Goal: Task Accomplishment & Management: Manage account settings

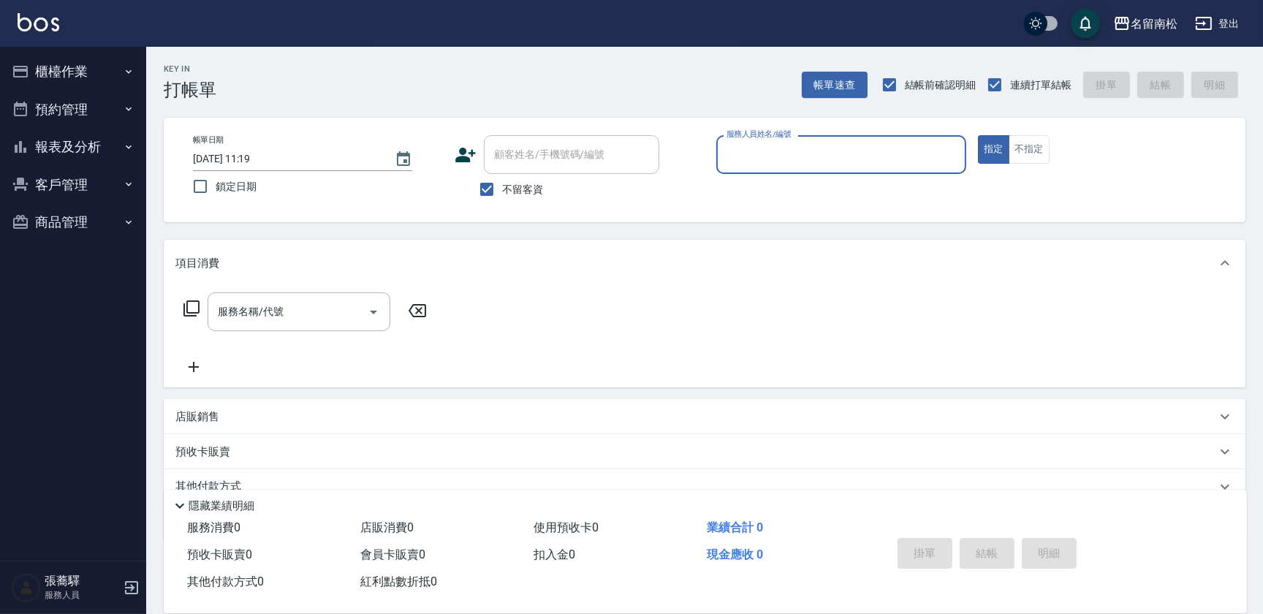
click at [102, 153] on button "報表及分析" at bounding box center [73, 147] width 134 height 38
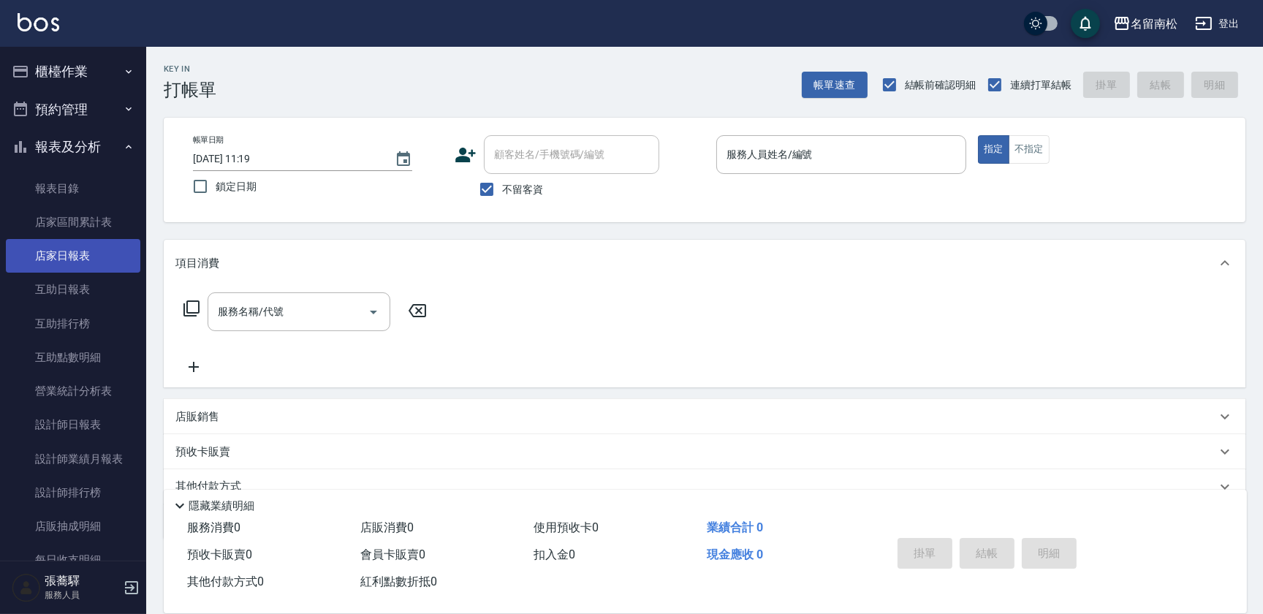
click at [93, 256] on link "店家日報表" at bounding box center [73, 256] width 134 height 34
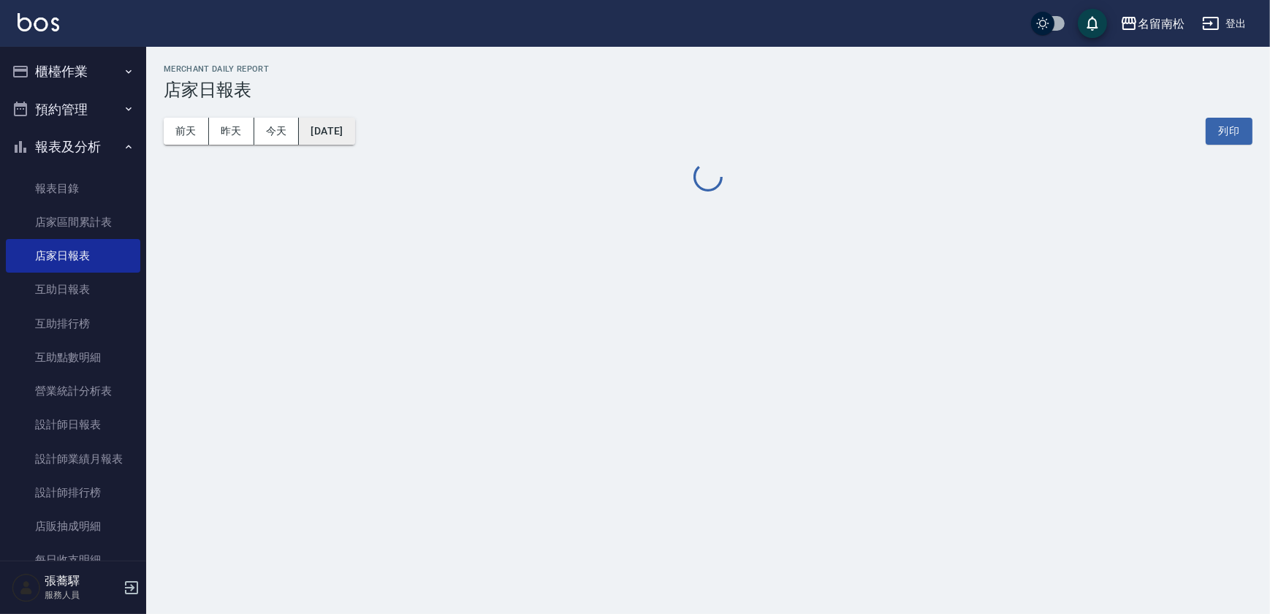
click at [355, 134] on button "[DATE]" at bounding box center [327, 131] width 56 height 27
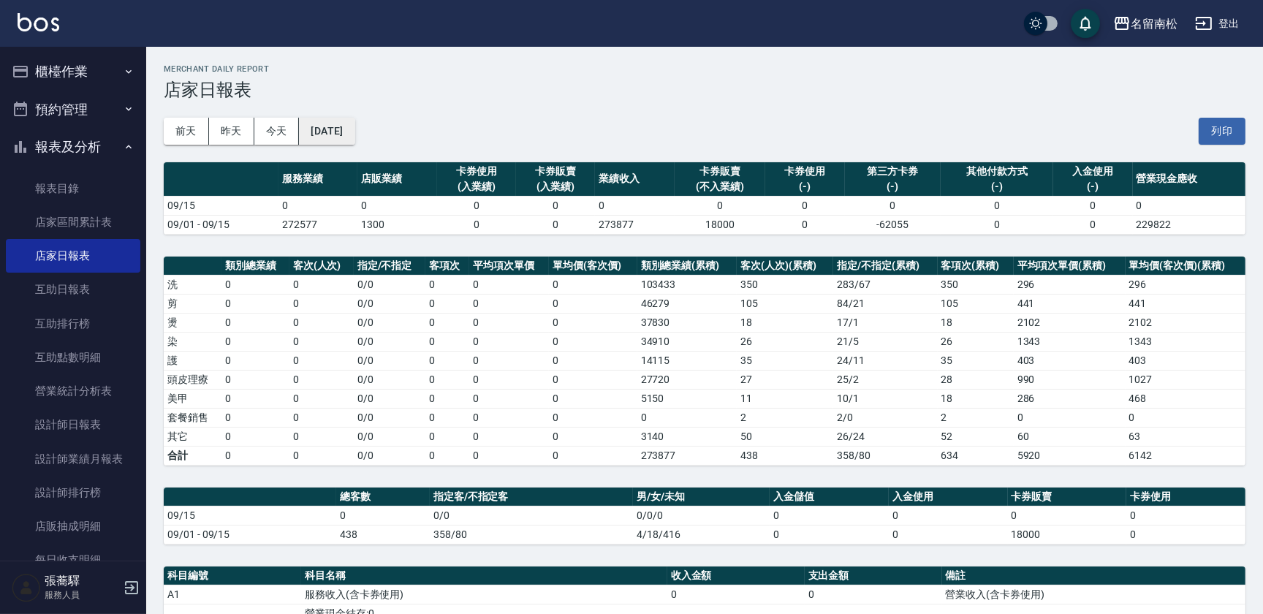
drag, startPoint x: 365, startPoint y: 147, endPoint x: 359, endPoint y: 139, distance: 9.9
click at [355, 139] on button "[DATE]" at bounding box center [327, 131] width 56 height 27
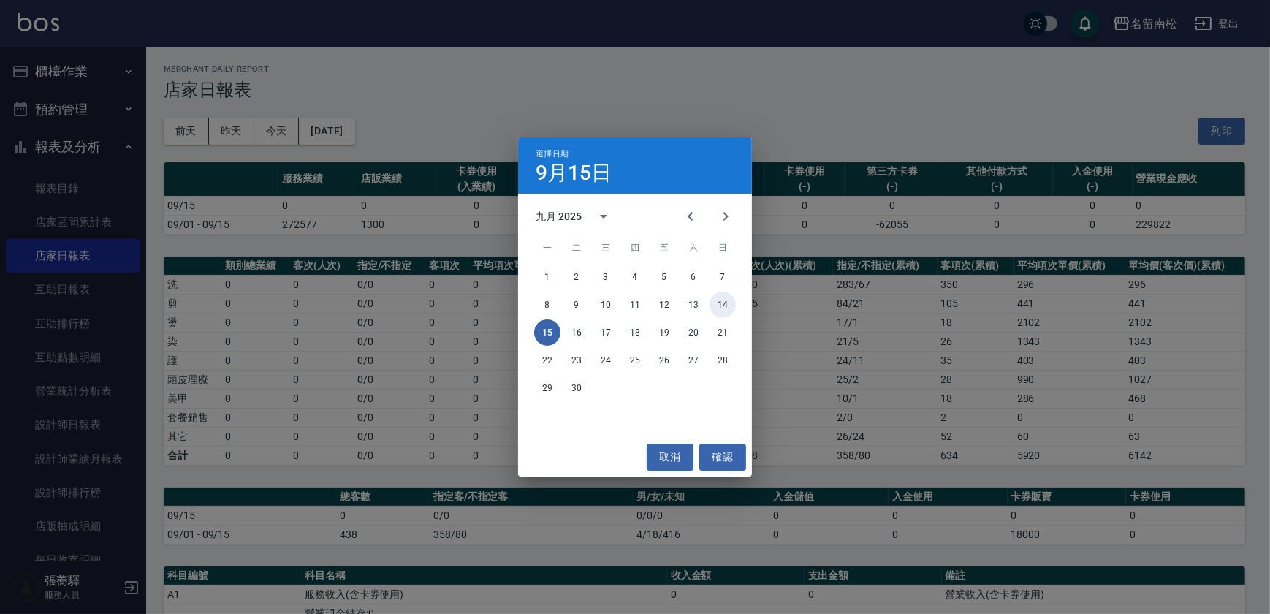
click at [721, 311] on button "14" at bounding box center [723, 305] width 26 height 26
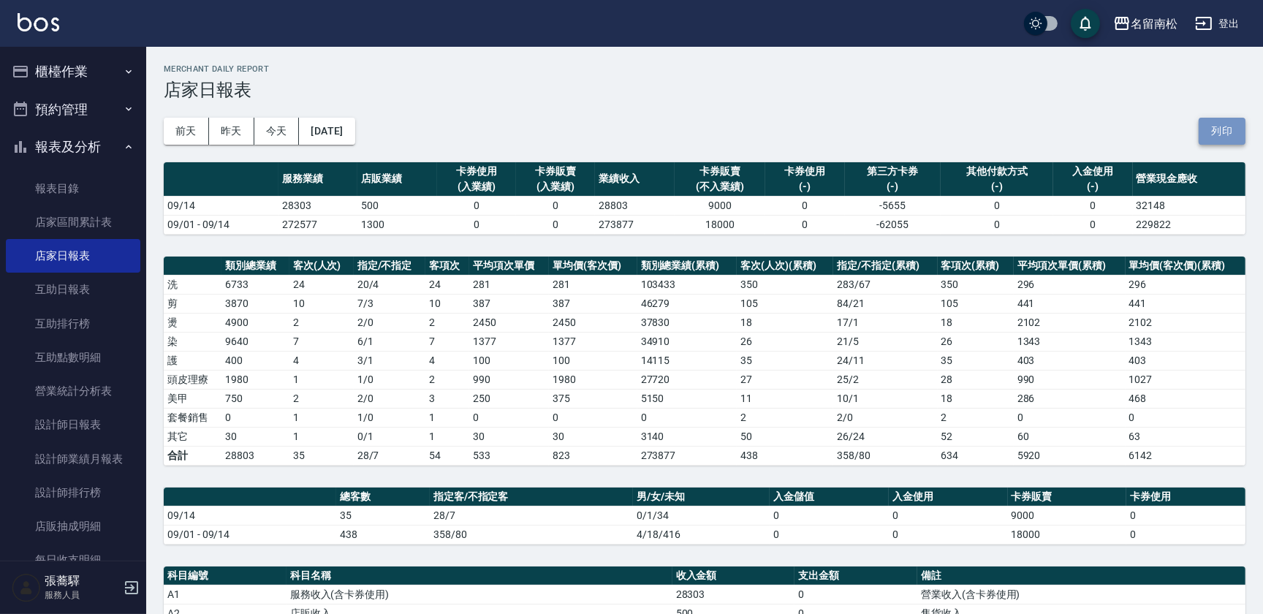
click at [1230, 133] on button "列印" at bounding box center [1222, 131] width 47 height 27
click at [95, 278] on link "互助日報表" at bounding box center [73, 290] width 134 height 34
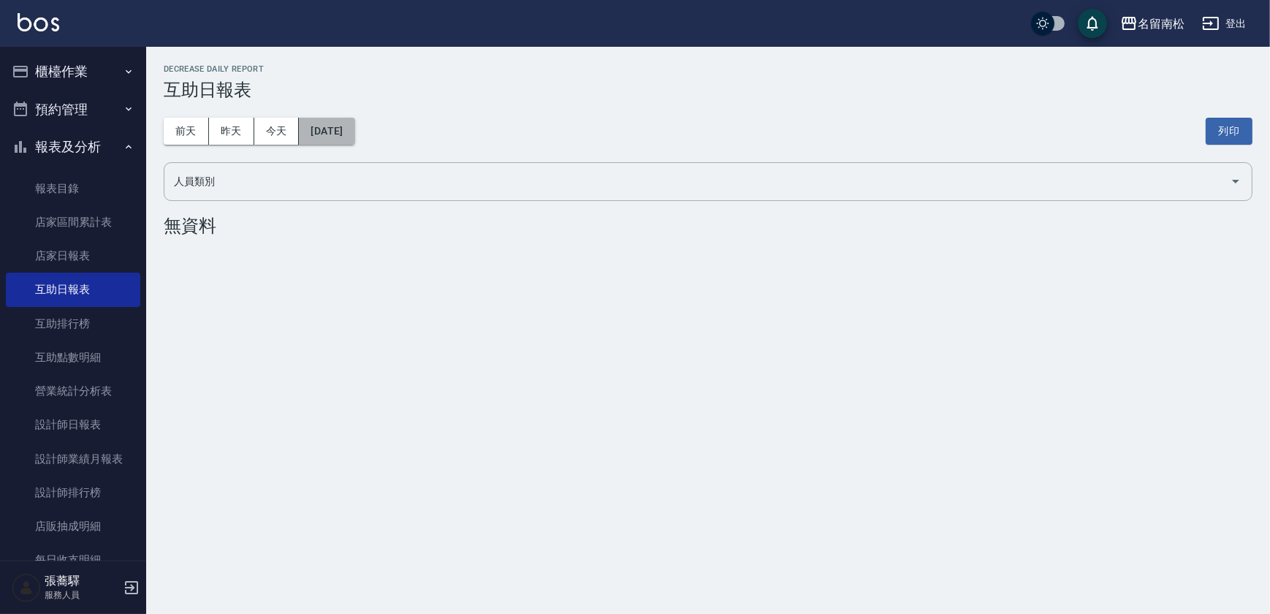
click at [355, 131] on button "[DATE]" at bounding box center [327, 131] width 56 height 27
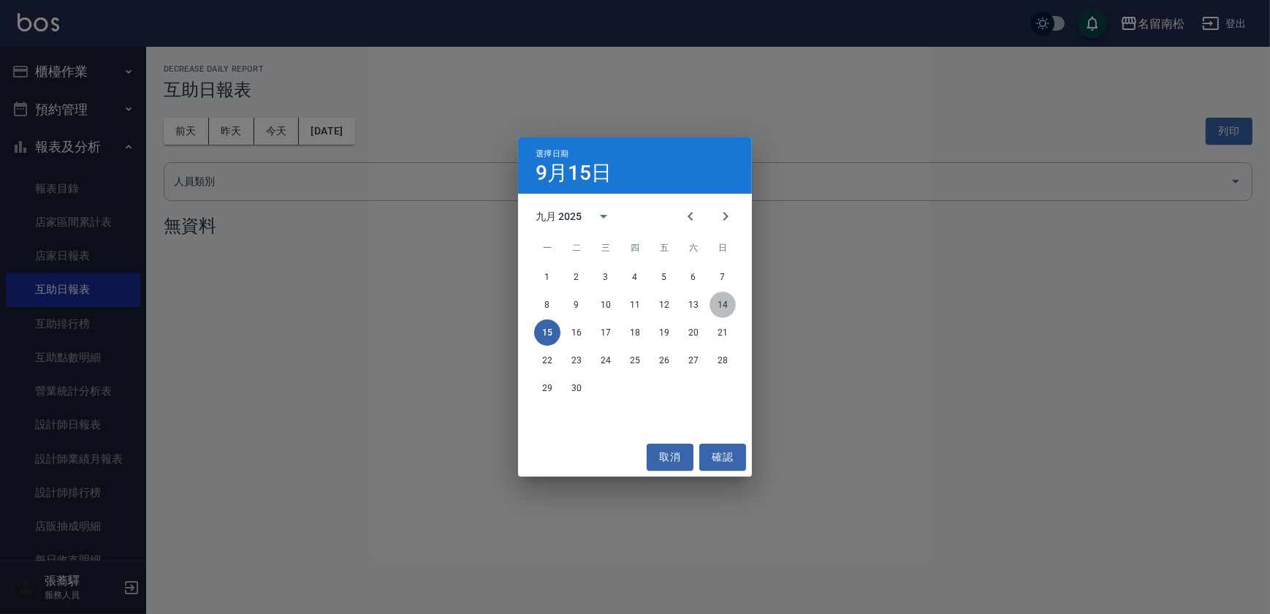
click at [723, 307] on button "14" at bounding box center [723, 305] width 26 height 26
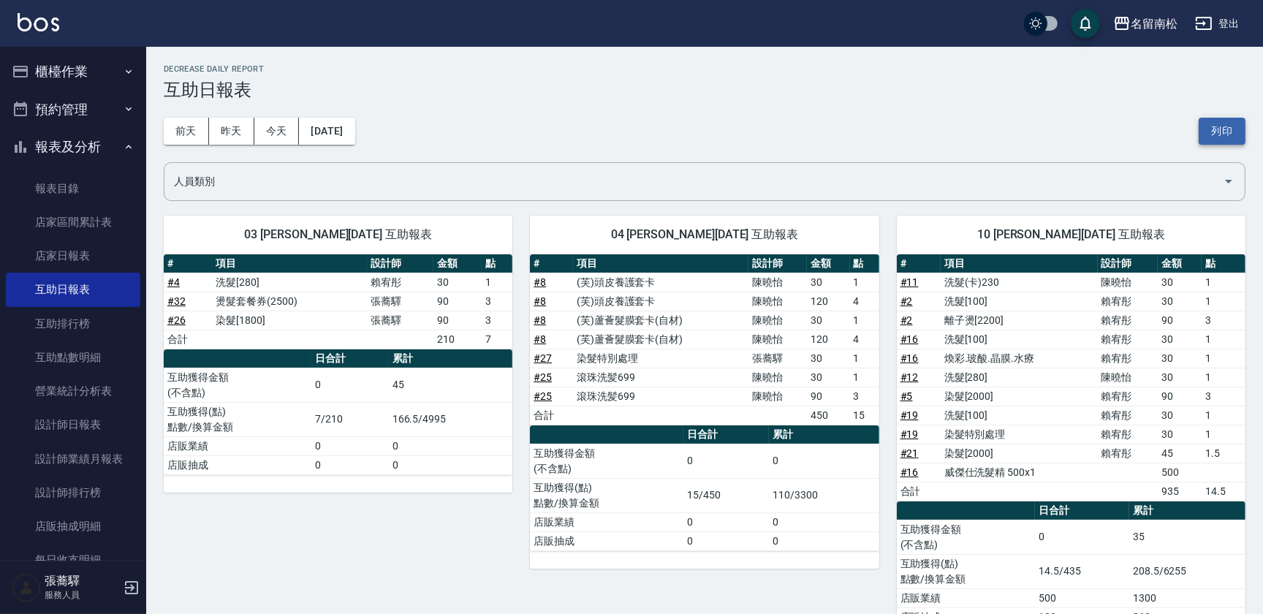
click at [1212, 134] on button "列印" at bounding box center [1222, 131] width 47 height 27
click at [107, 428] on link "設計師日報表" at bounding box center [73, 425] width 134 height 34
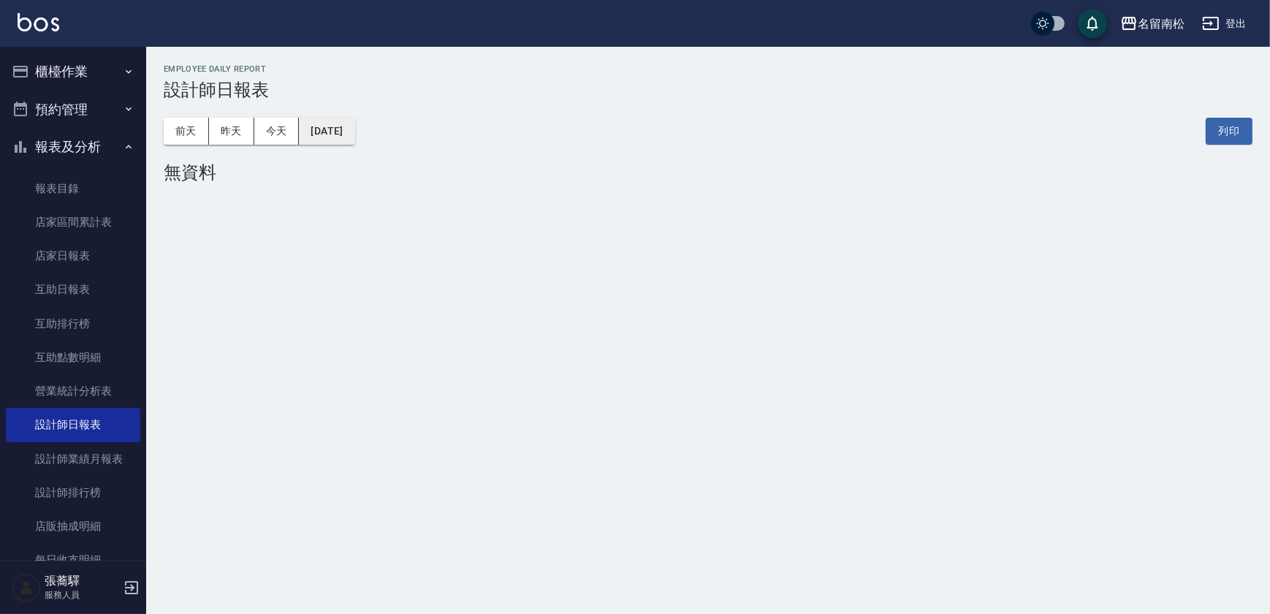
click at [354, 130] on button "[DATE]" at bounding box center [327, 131] width 56 height 27
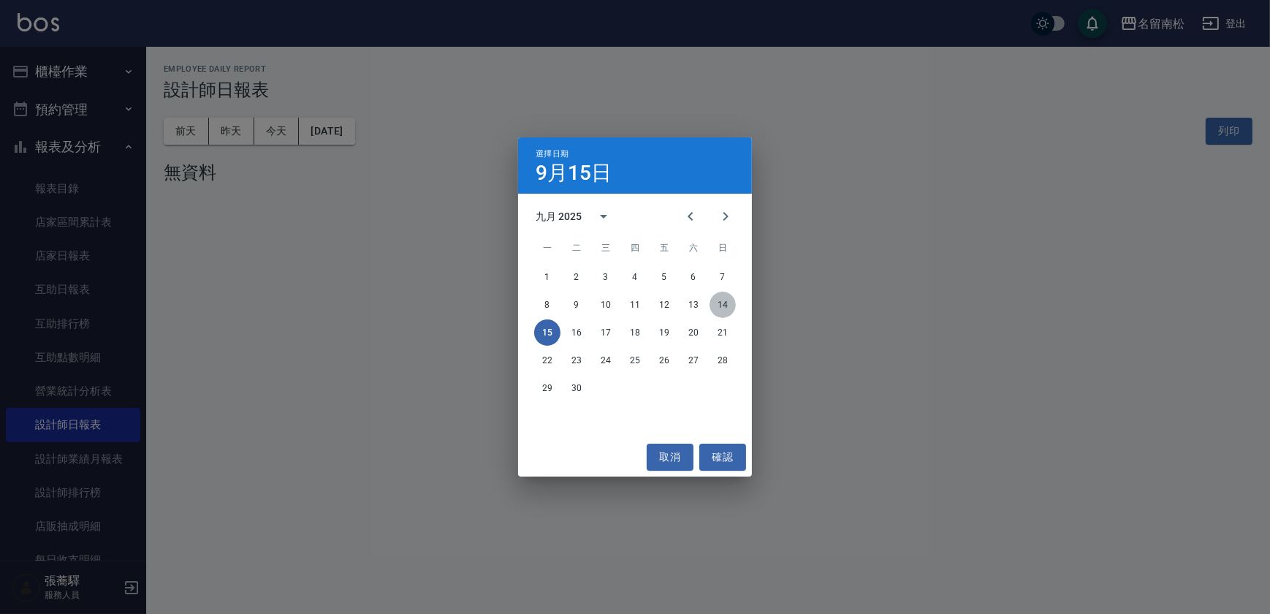
click at [730, 306] on button "14" at bounding box center [723, 305] width 26 height 26
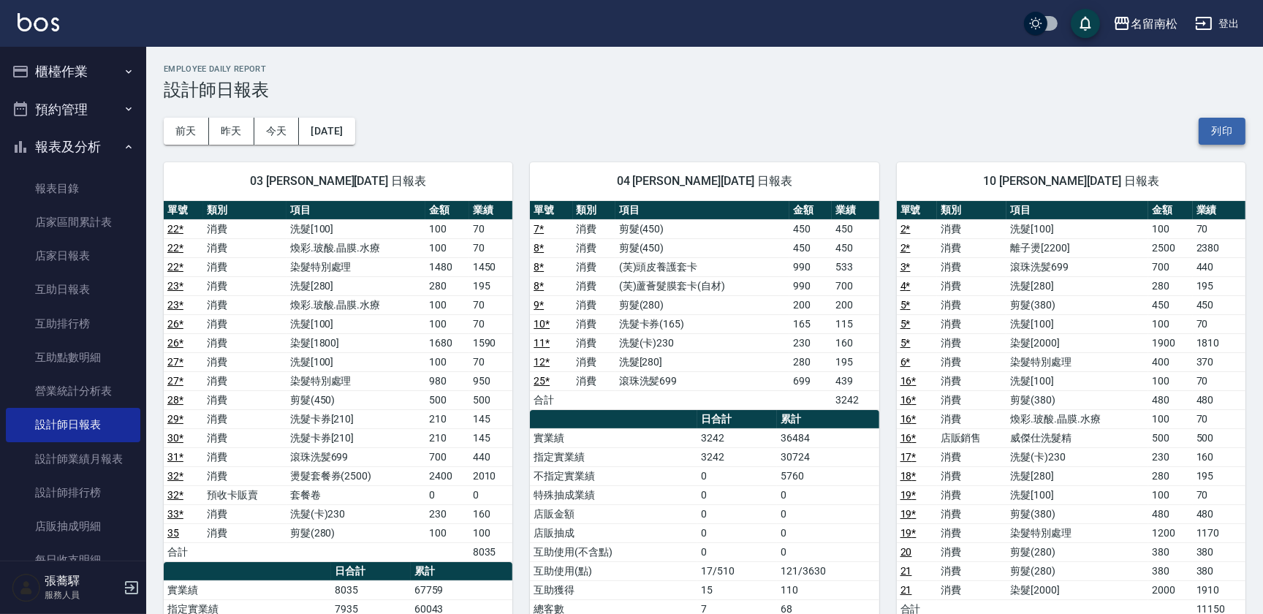
click at [1228, 129] on button "列印" at bounding box center [1222, 131] width 47 height 27
click at [1224, 128] on button "列印" at bounding box center [1222, 131] width 47 height 27
click at [83, 293] on link "互助日報表" at bounding box center [73, 290] width 134 height 34
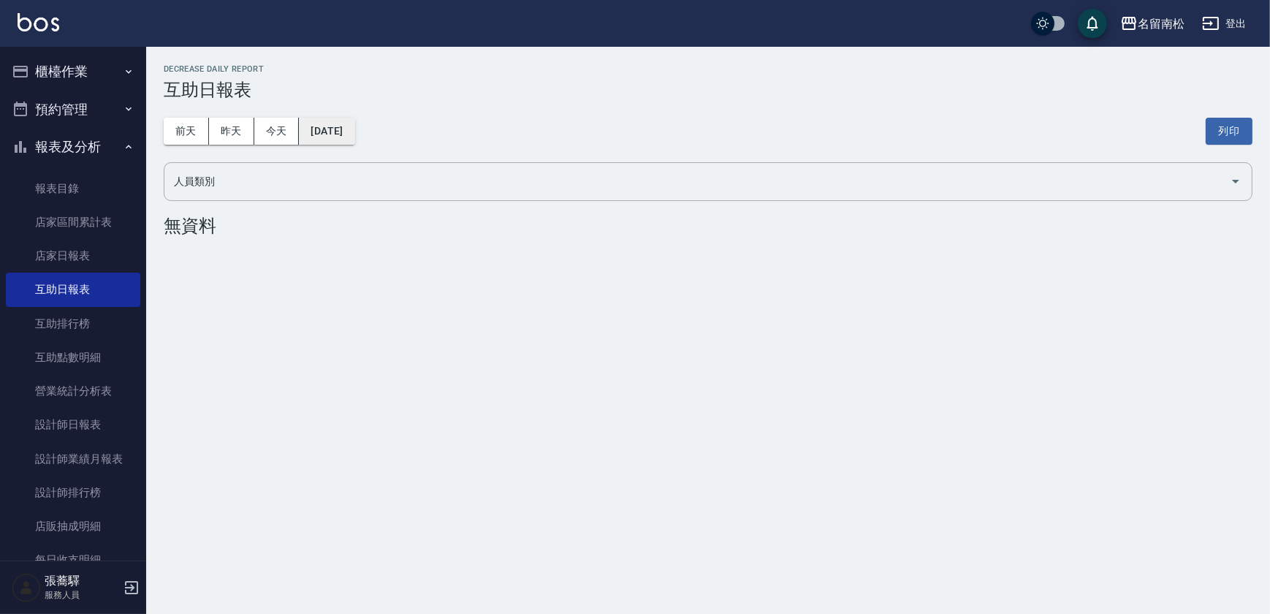
click at [355, 132] on button "[DATE]" at bounding box center [327, 131] width 56 height 27
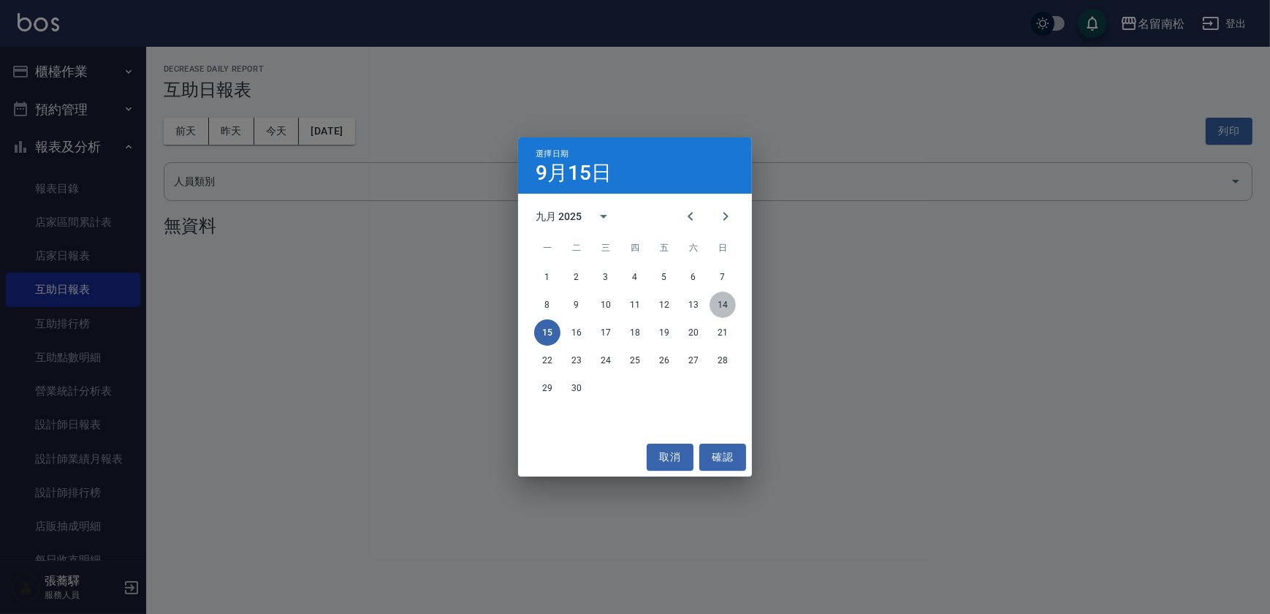
click at [720, 304] on button "14" at bounding box center [723, 305] width 26 height 26
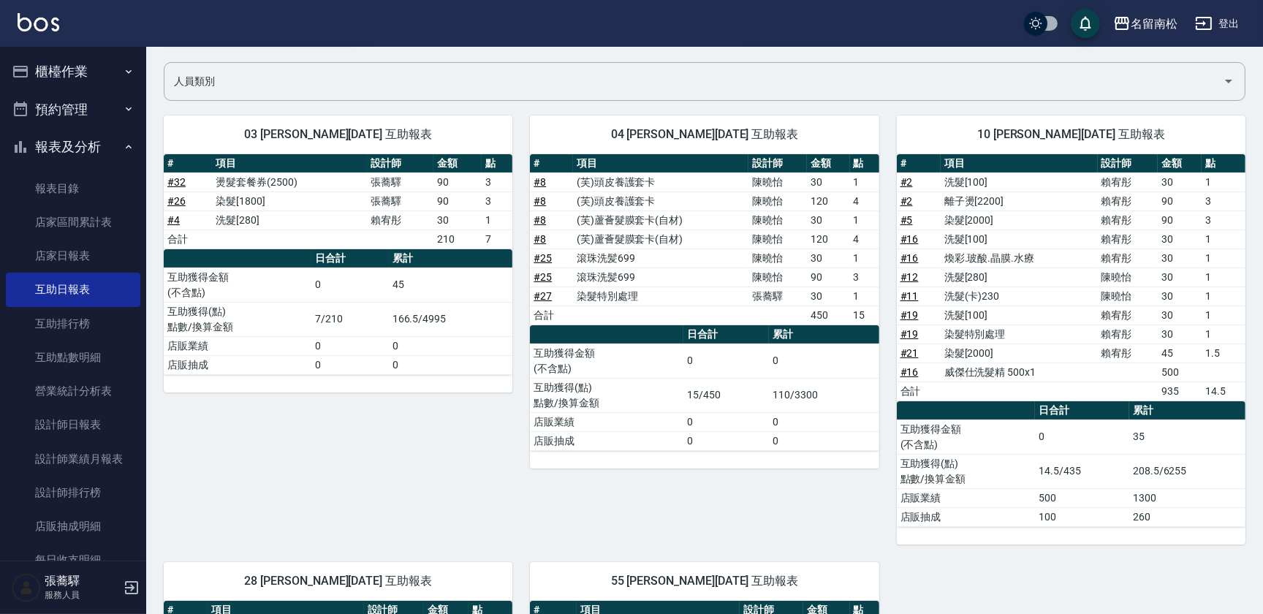
scroll to position [62, 0]
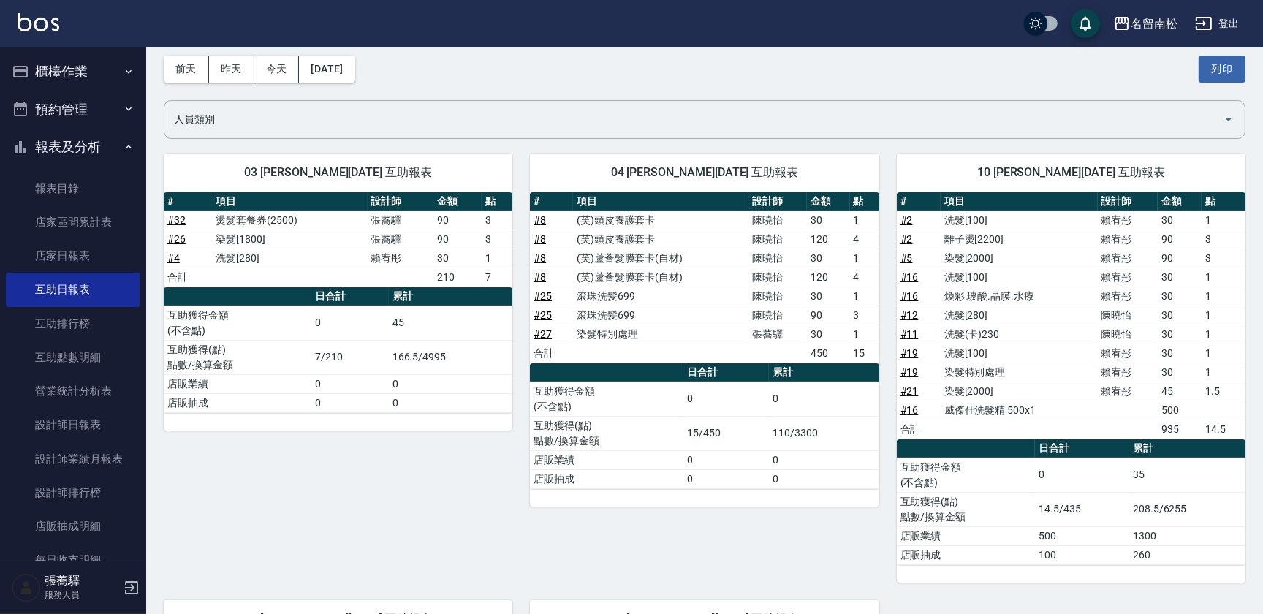
click at [121, 77] on button "櫃檯作業" at bounding box center [73, 72] width 134 height 38
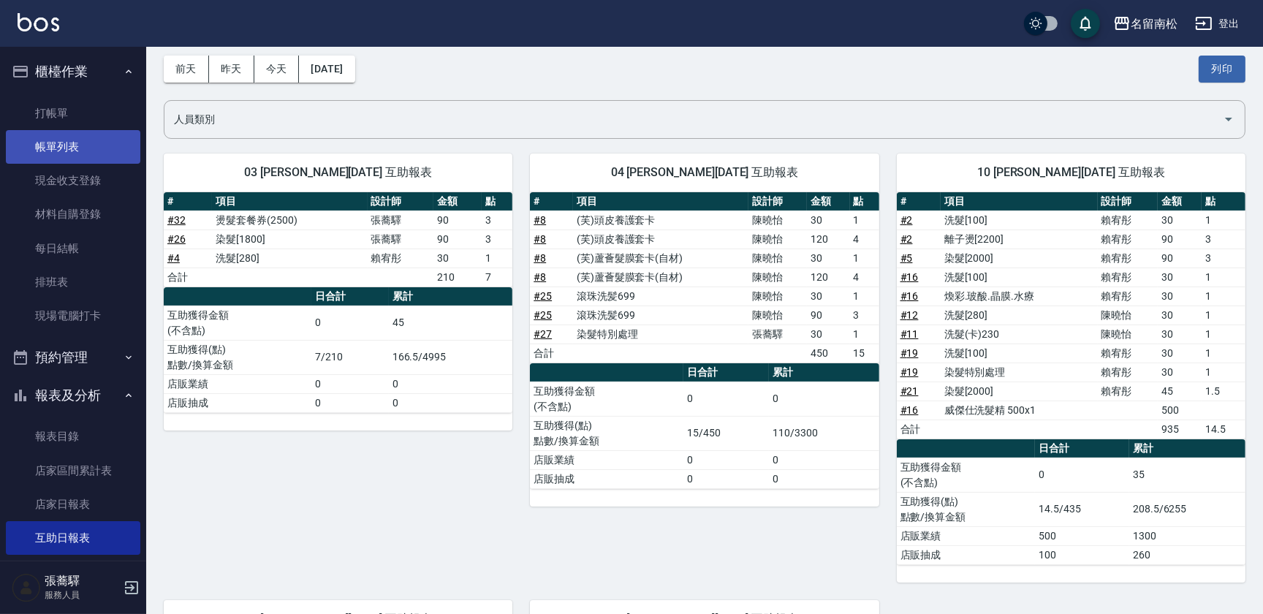
click at [121, 149] on link "帳單列表" at bounding box center [73, 147] width 134 height 34
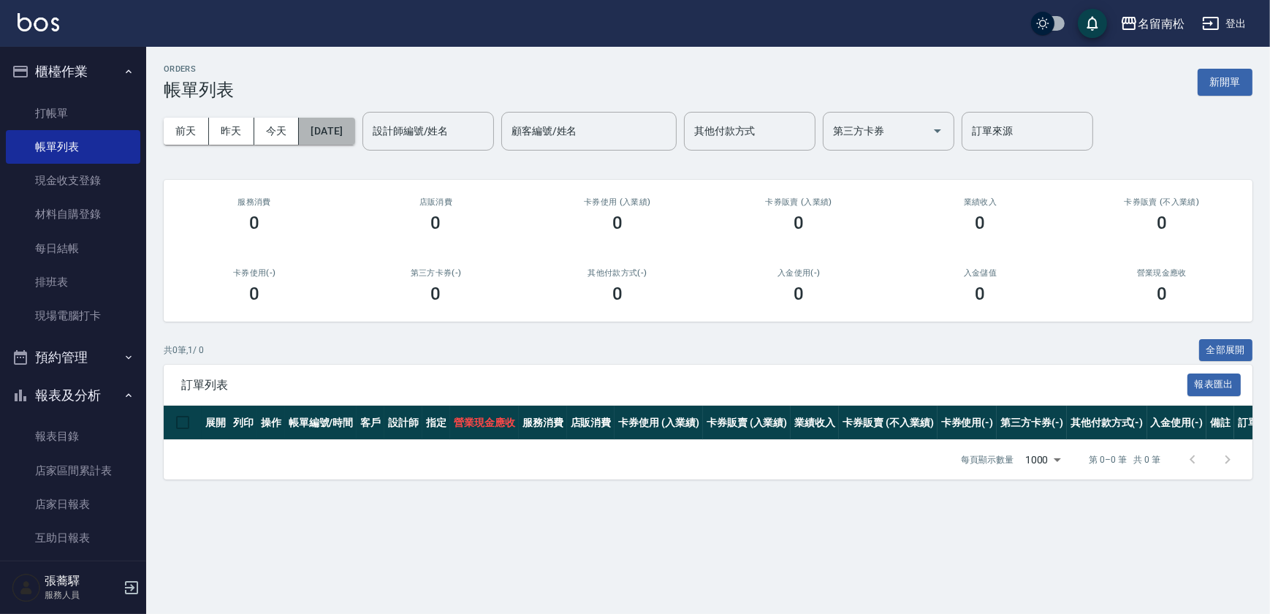
click at [350, 125] on button "[DATE]" at bounding box center [327, 131] width 56 height 27
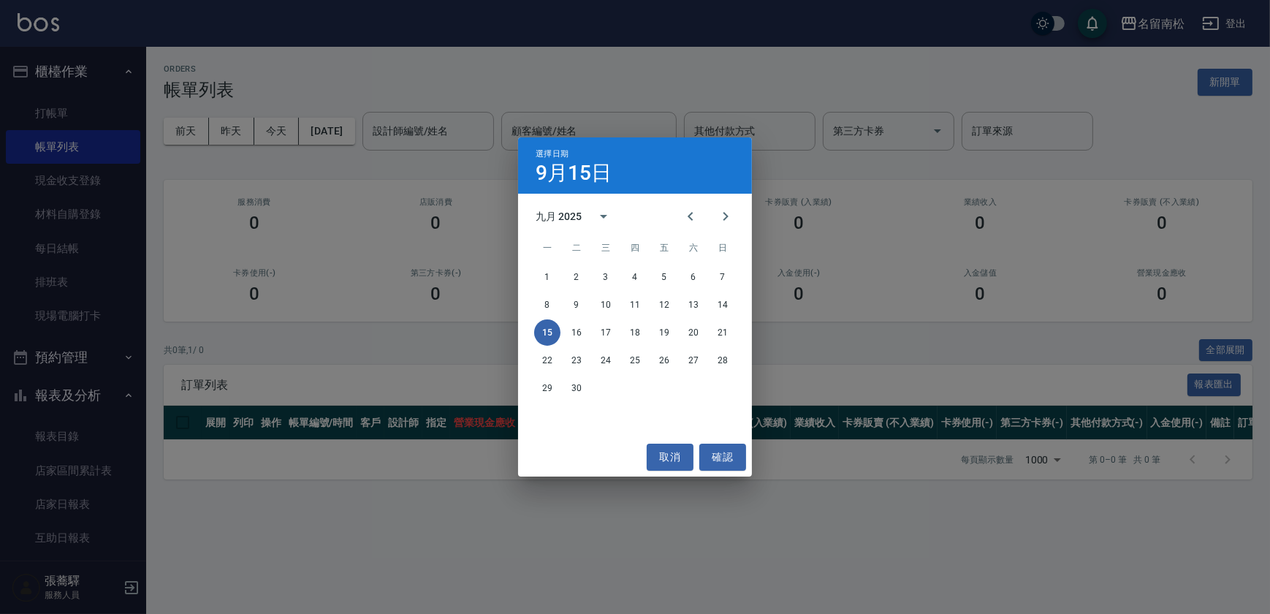
click at [347, 132] on div "選擇日期 [DATE] 九月 2025 一 二 三 四 五 六 日 1 2 3 4 5 6 7 8 9 10 11 12 13 14 15 16 17 18 …" at bounding box center [635, 307] width 1270 height 614
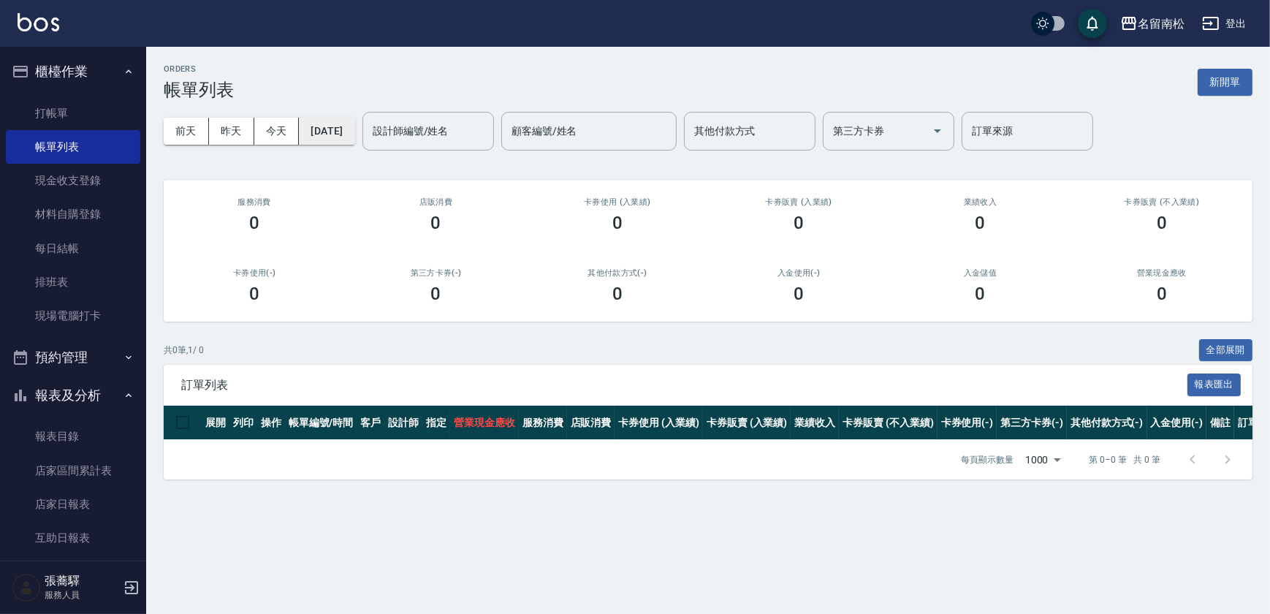
click at [355, 131] on button "[DATE]" at bounding box center [327, 131] width 56 height 27
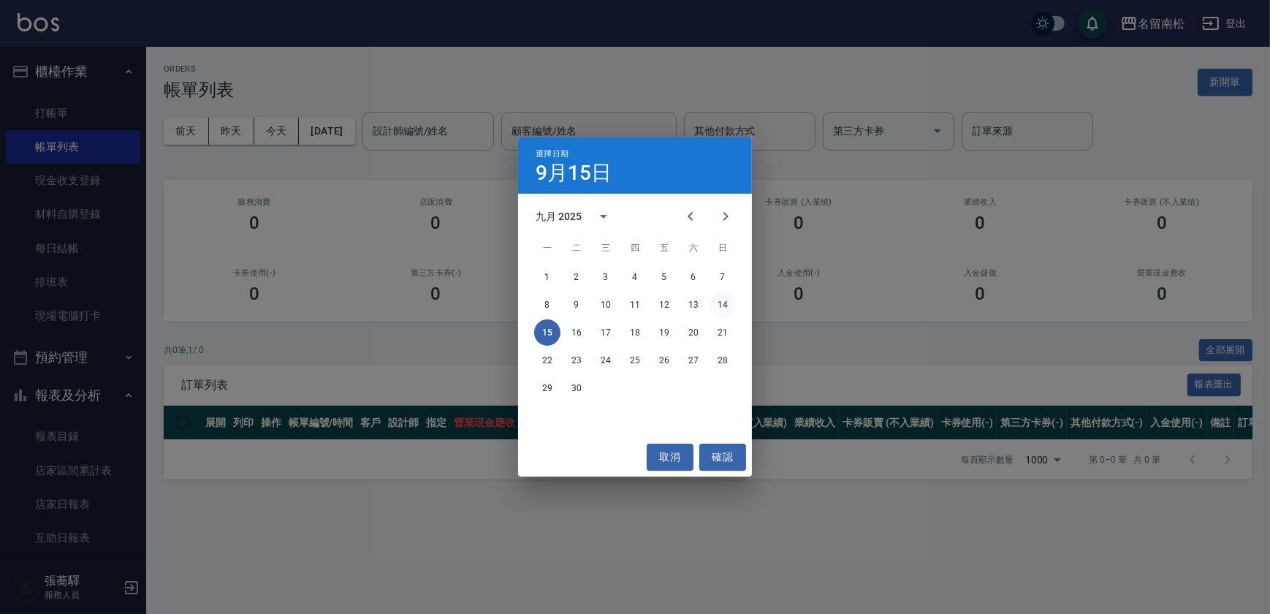
click at [727, 307] on button "14" at bounding box center [723, 305] width 26 height 26
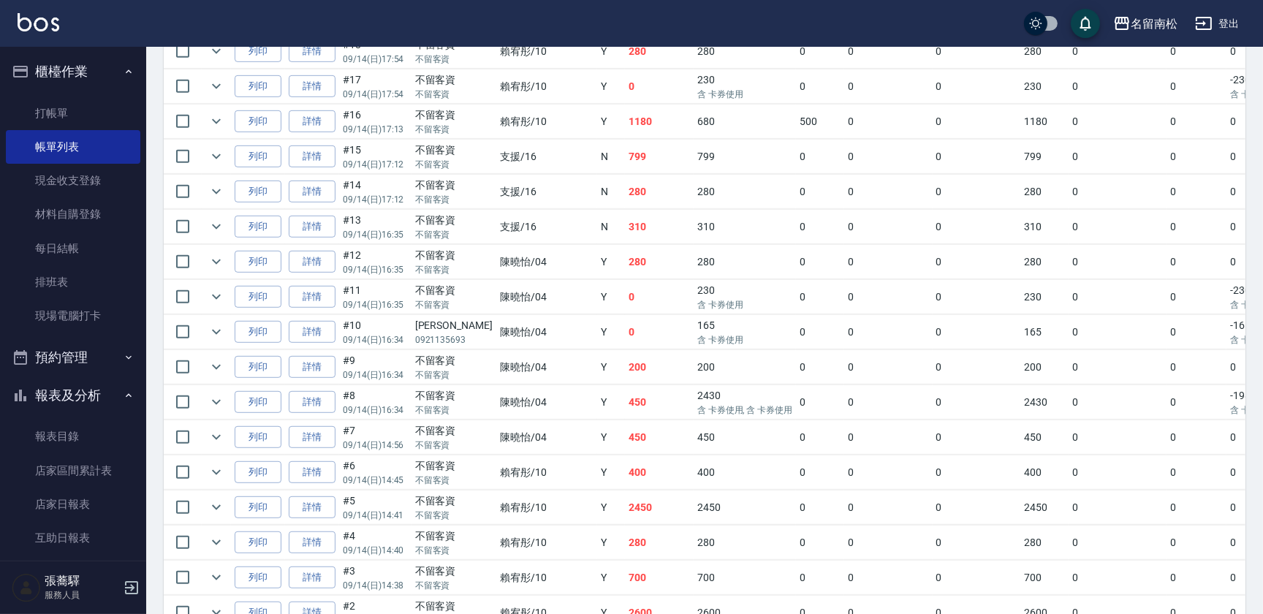
scroll to position [1016, 0]
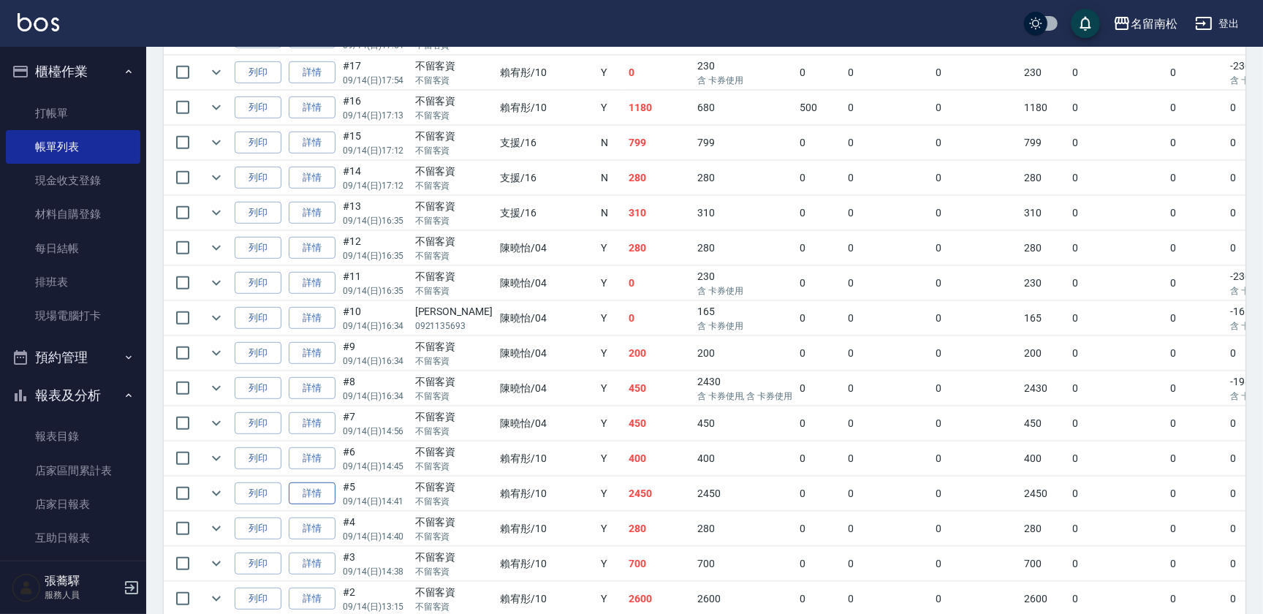
click at [317, 486] on link "詳情" at bounding box center [312, 493] width 47 height 23
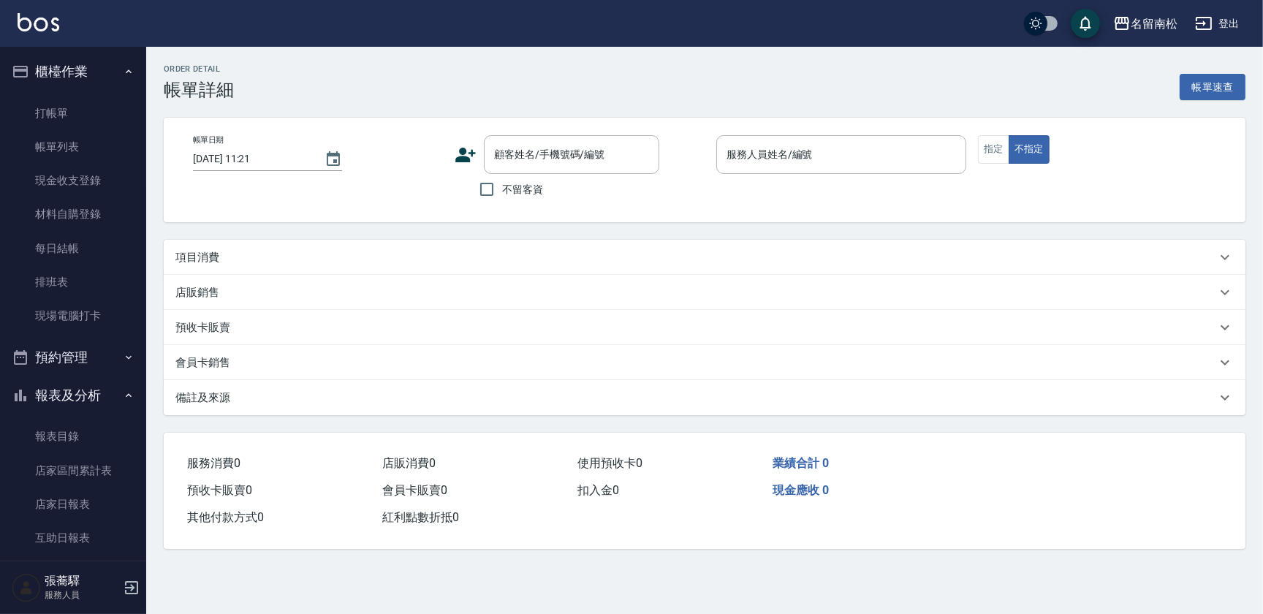
type input "[DATE] 14:41"
checkbox input "true"
type input "賴宥彤-10"
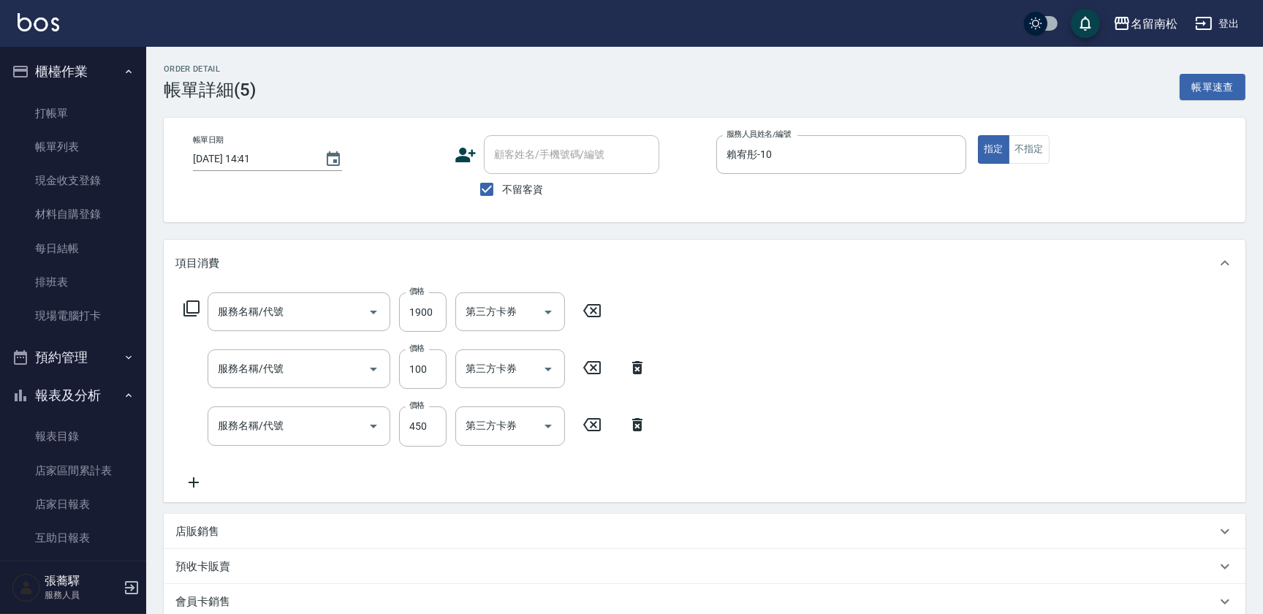
type input "染髮[2000](508)"
type input "洗髮[100](201)"
type input "剪髮(380)(404)"
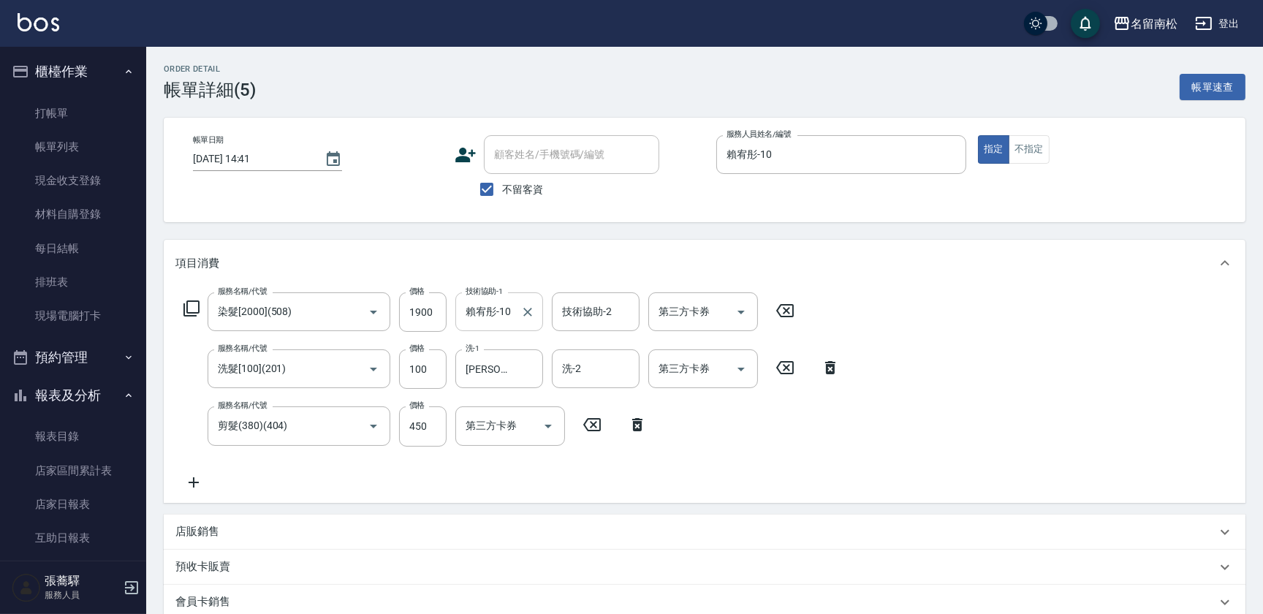
click at [526, 310] on icon "Clear" at bounding box center [527, 312] width 15 height 15
type input "[PERSON_NAME]-28"
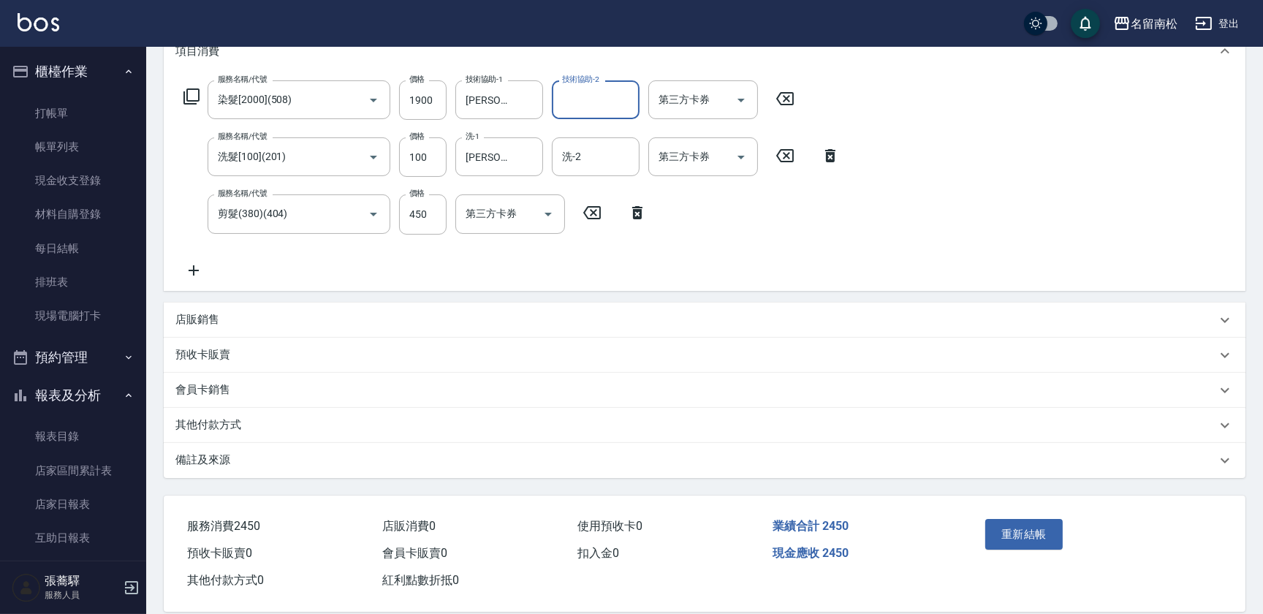
scroll to position [230, 0]
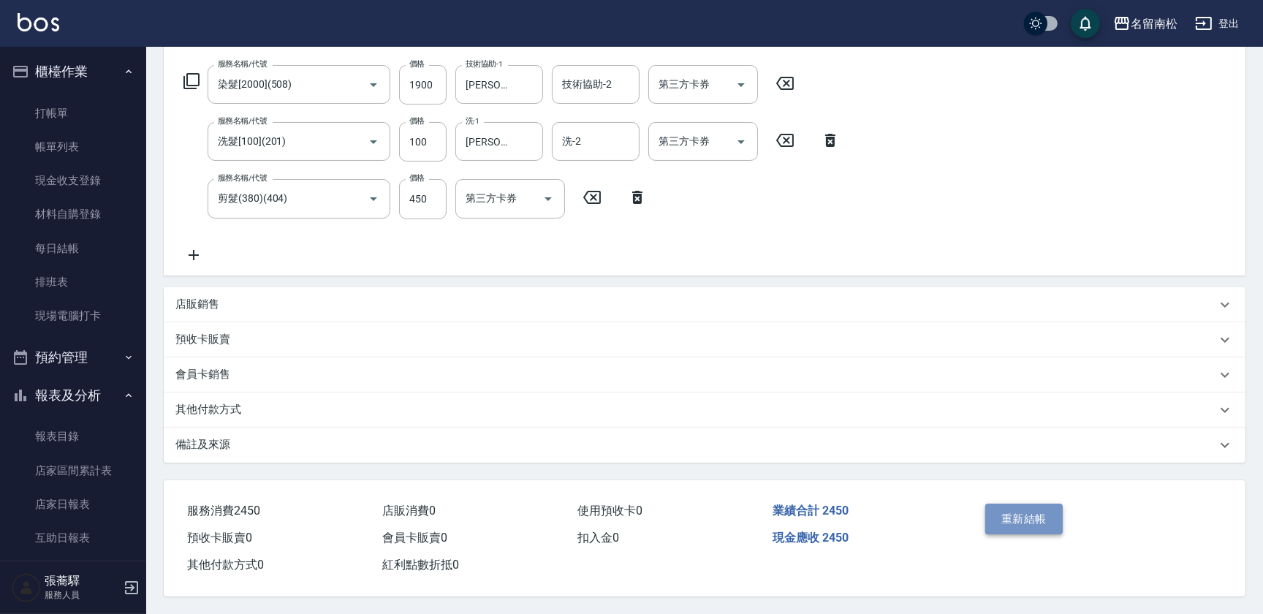
click at [1020, 522] on button "重新結帳" at bounding box center [1023, 519] width 77 height 31
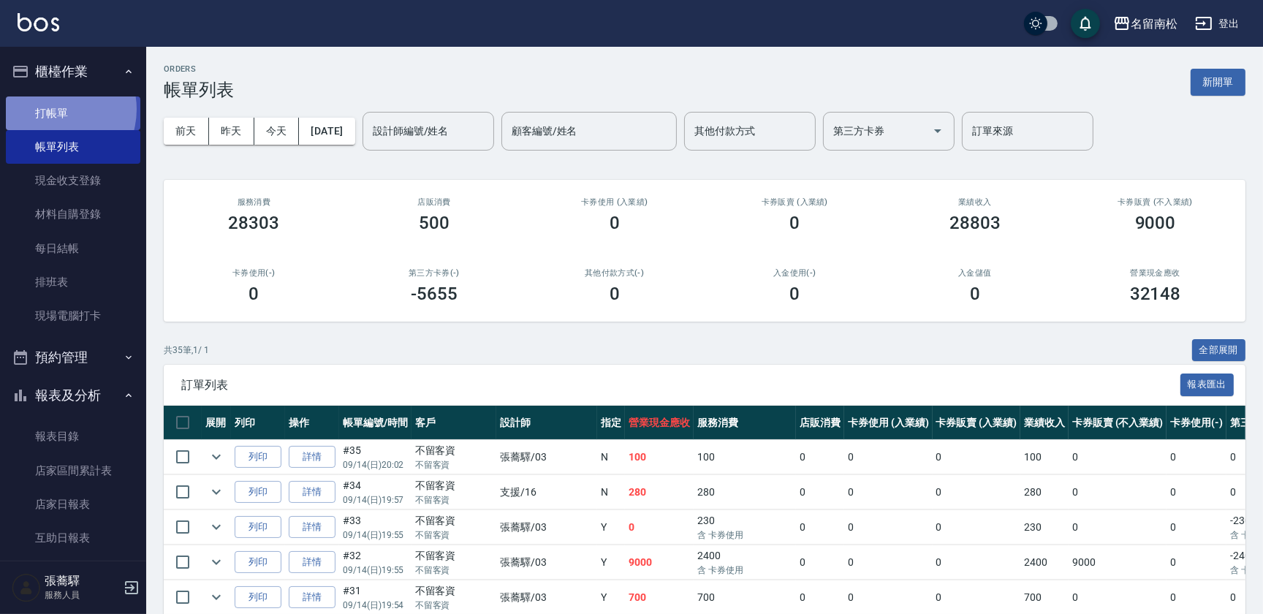
click at [51, 109] on link "打帳單" at bounding box center [73, 113] width 134 height 34
